Goal: Navigation & Orientation: Find specific page/section

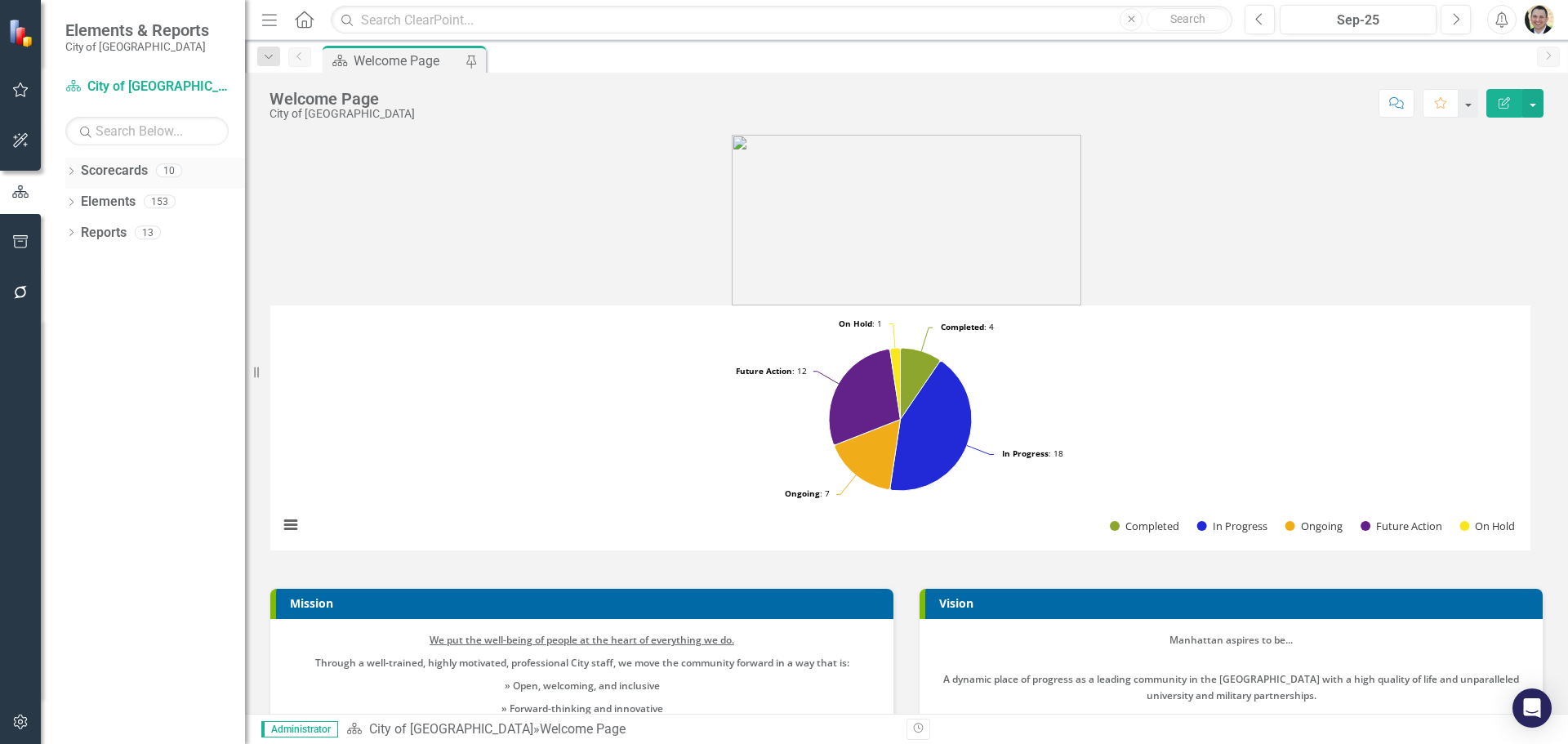
click at [73, 168] on icon "Dropdown" at bounding box center [71, 172] width 11 height 9
click at [76, 204] on icon "Dropdown" at bounding box center [80, 201] width 12 height 9
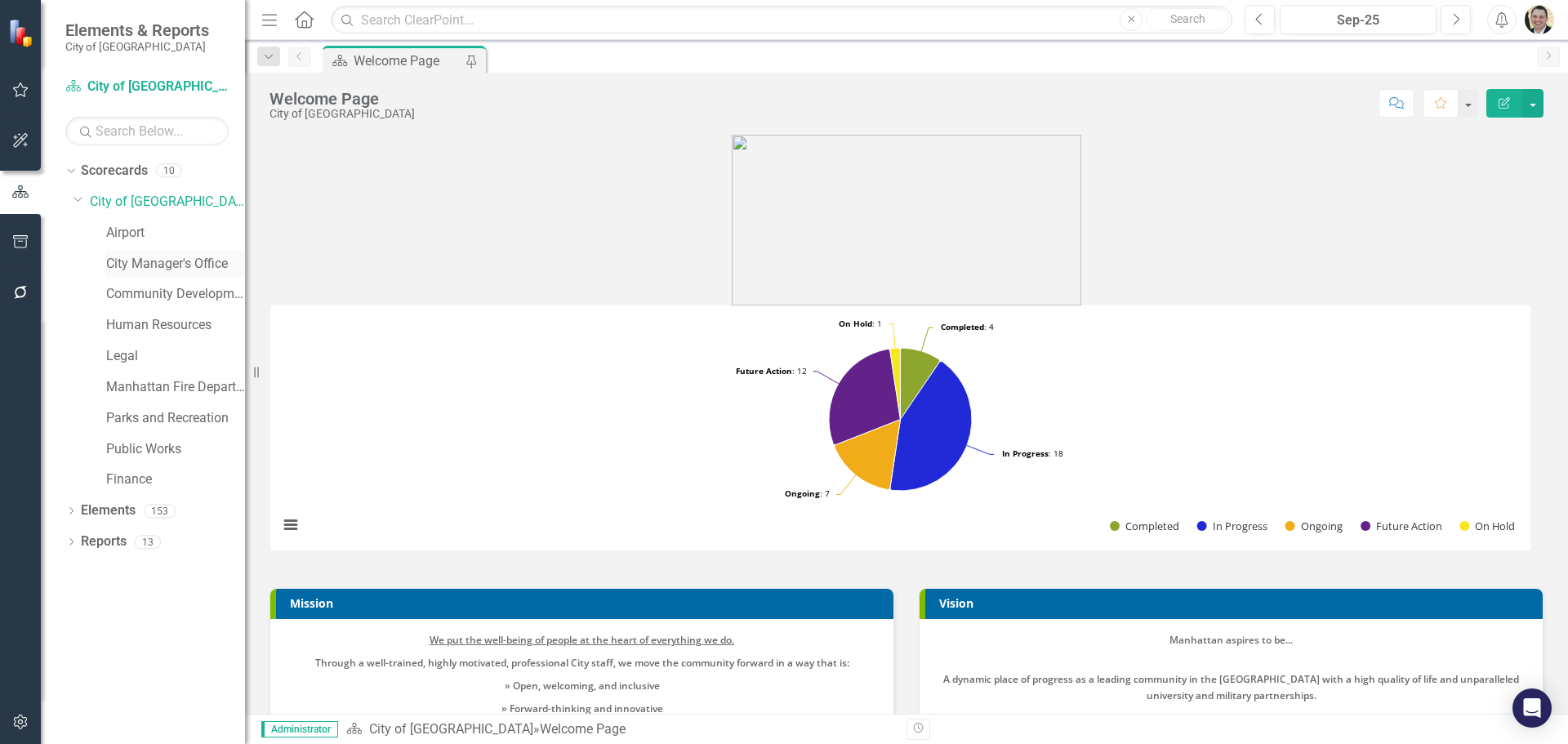
click at [125, 263] on link "City Manager's Office" at bounding box center [175, 264] width 139 height 19
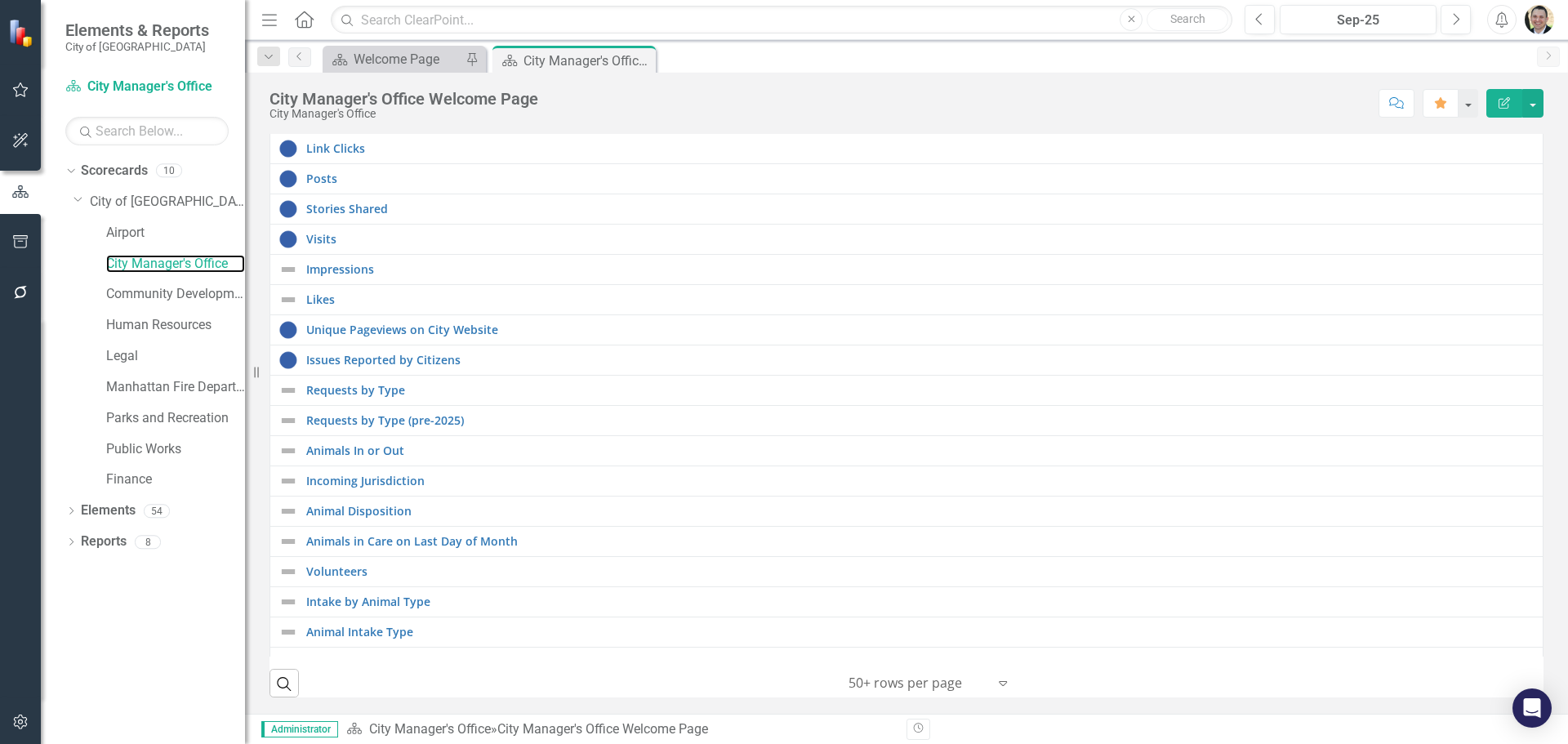
scroll to position [489, 0]
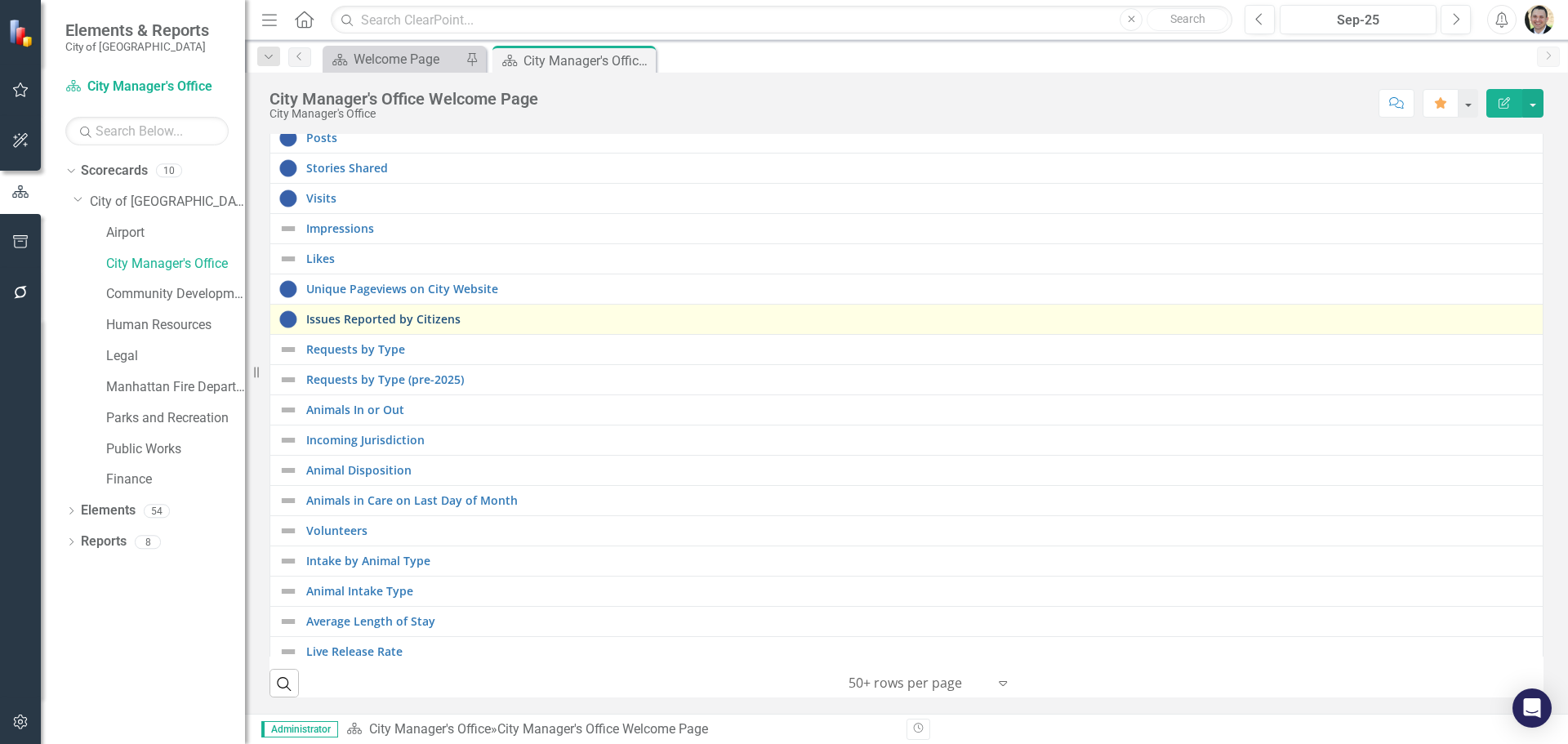
click at [411, 316] on link "Issues Reported by Citizens" at bounding box center [919, 318] width 1228 height 12
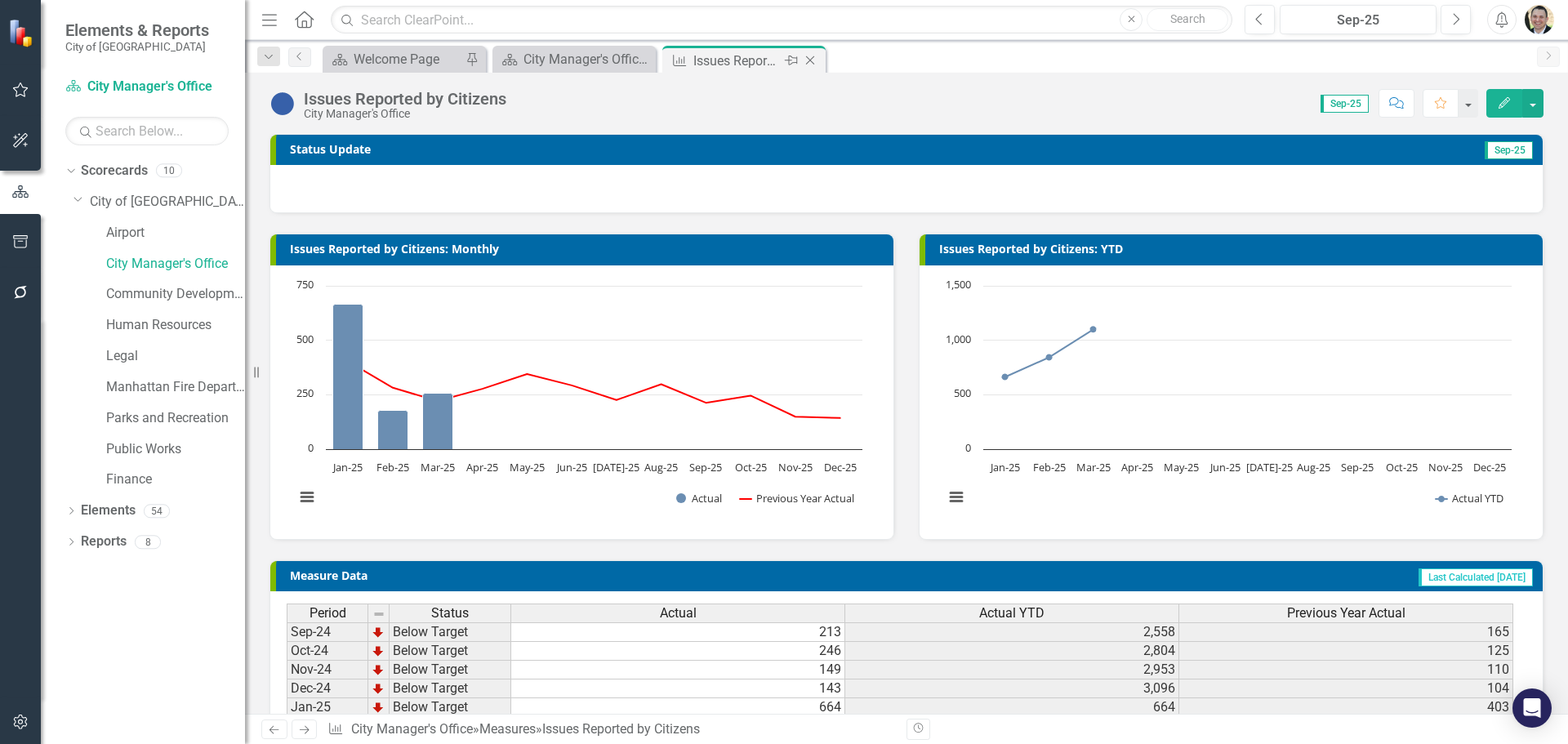
click at [809, 62] on icon at bounding box center [810, 60] width 9 height 9
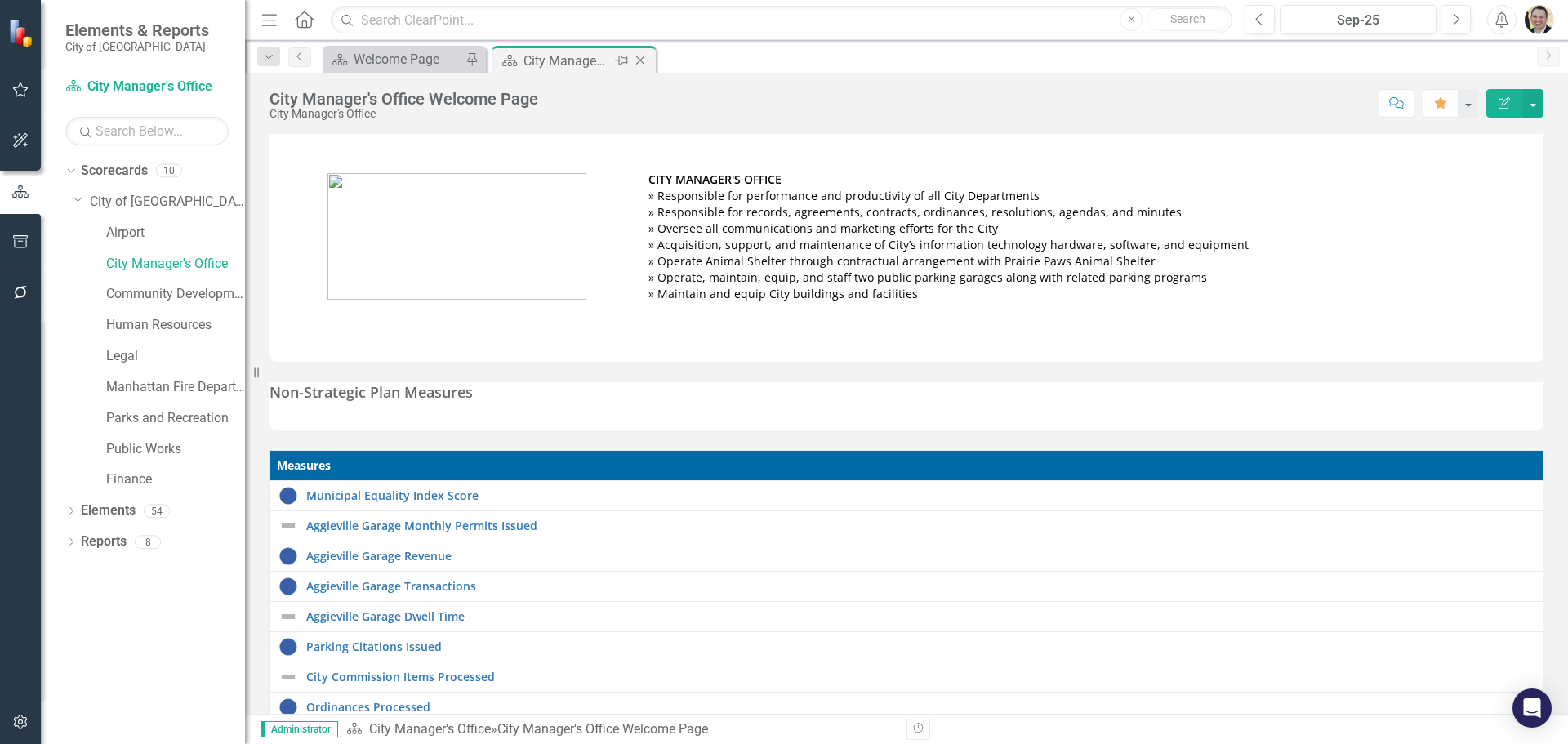
click at [586, 62] on div "City Manager's Office Welcome Page" at bounding box center [567, 61] width 87 height 21
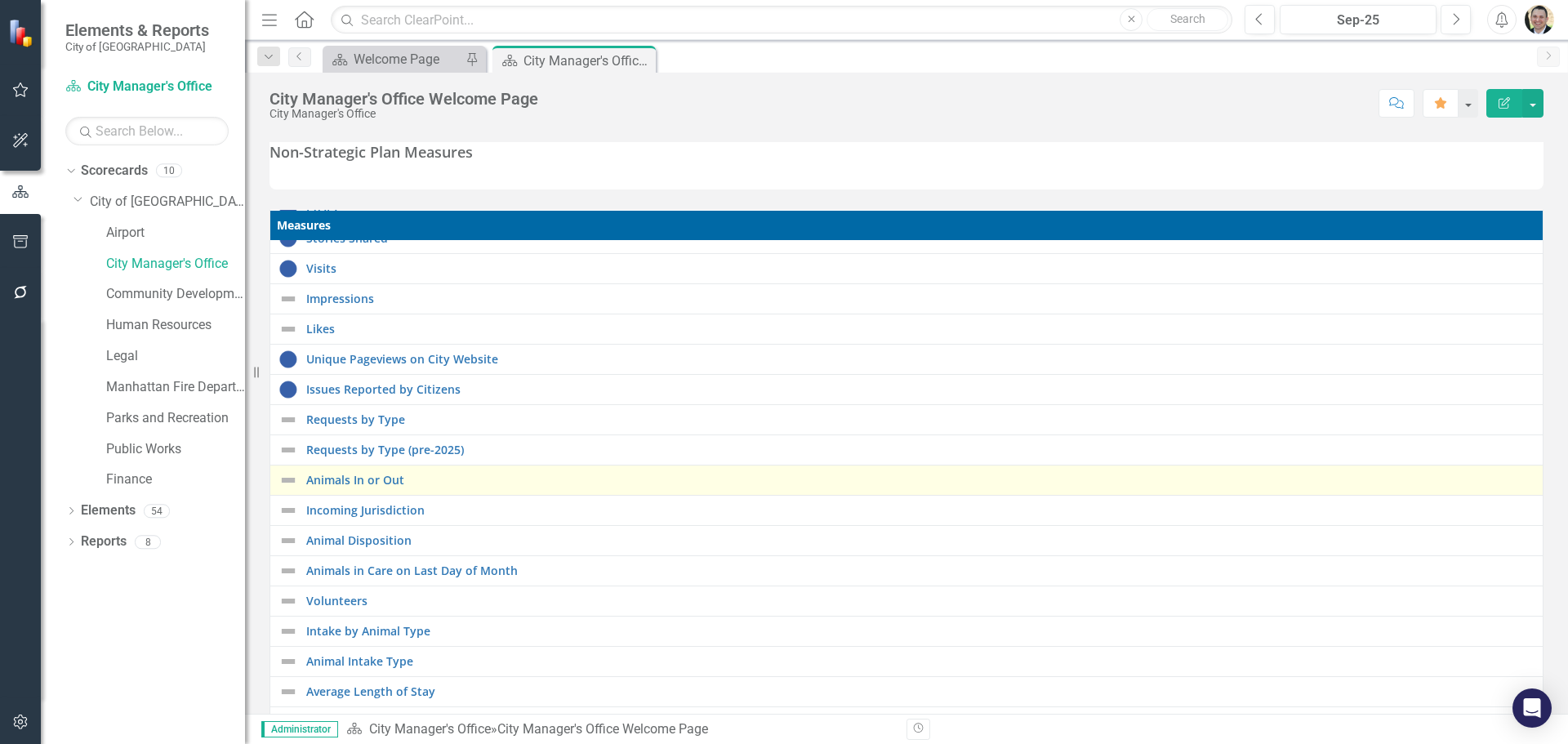
scroll to position [245, 0]
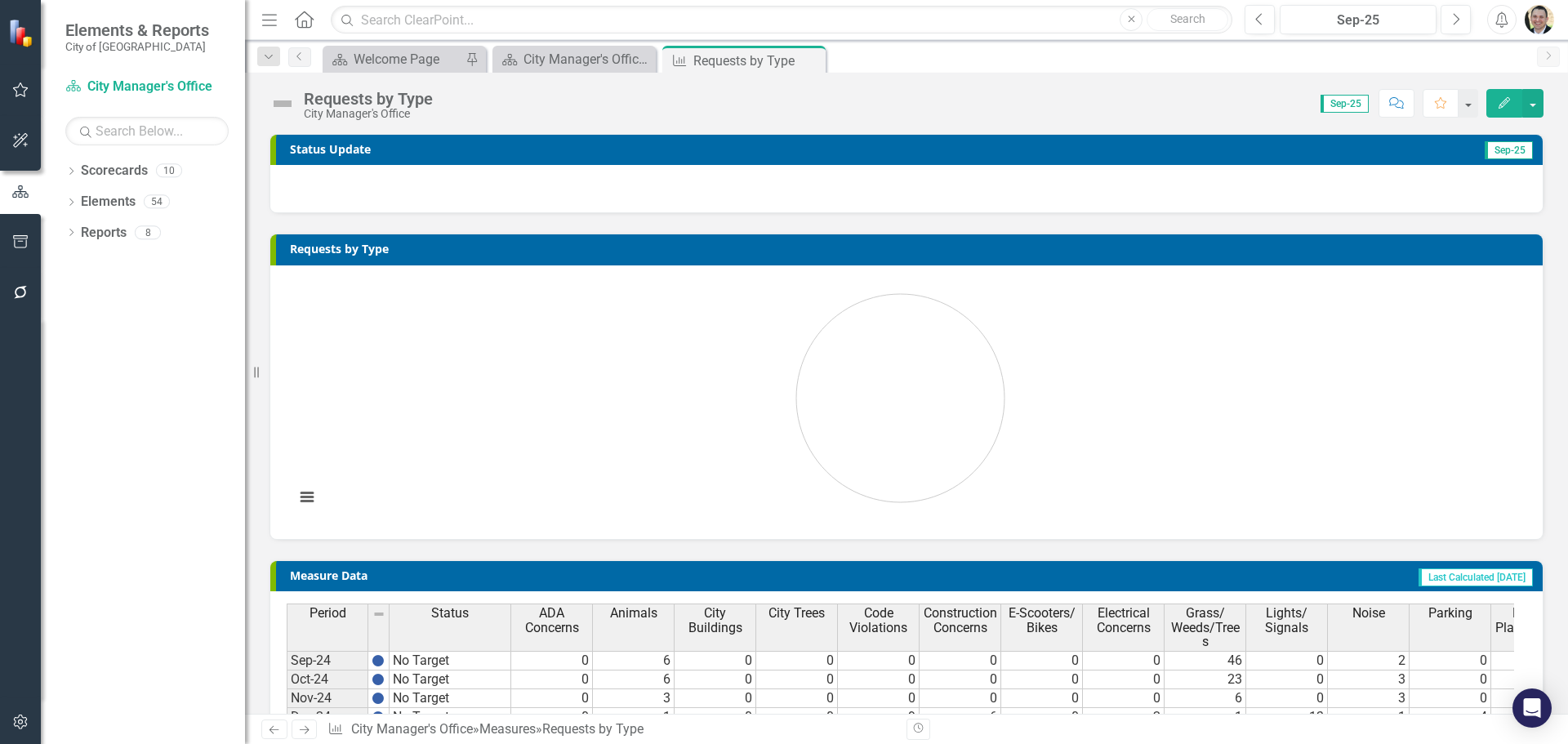
scroll to position [216, 0]
